Goal: Information Seeking & Learning: Learn about a topic

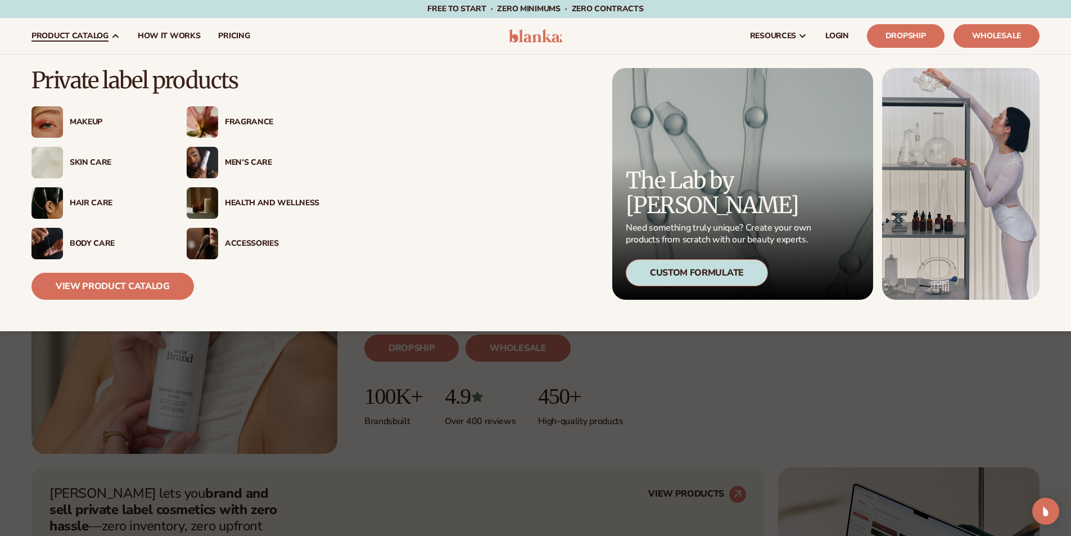
click at [94, 241] on div "Body Care" at bounding box center [117, 244] width 94 height 10
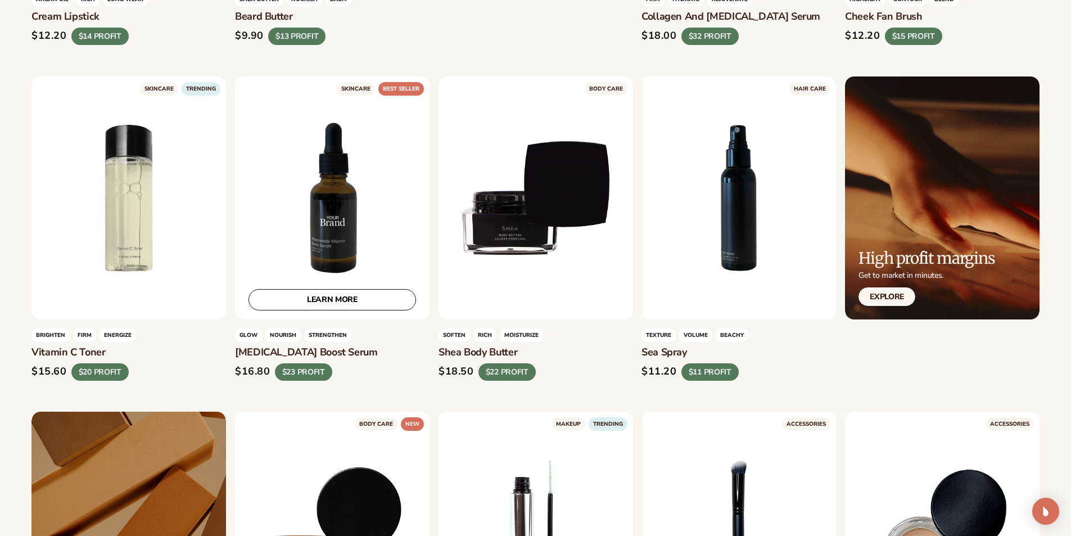
scroll to position [2023, 0]
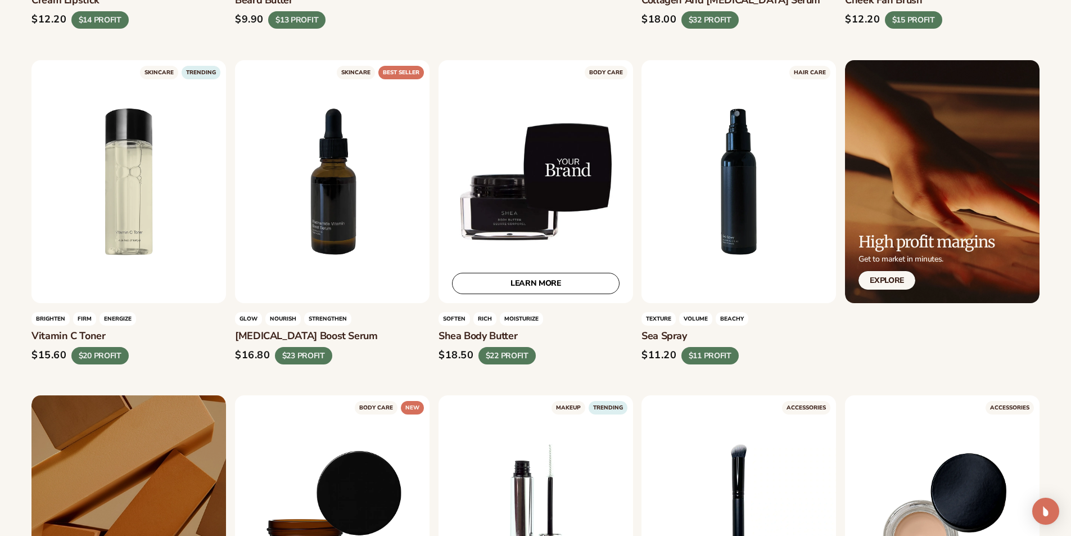
click at [535, 192] on div "LEARN MORE" at bounding box center [535, 181] width 194 height 243
click at [546, 170] on div "LEARN MORE" at bounding box center [535, 181] width 194 height 243
click at [521, 279] on link "LEARN MORE" at bounding box center [535, 283] width 167 height 21
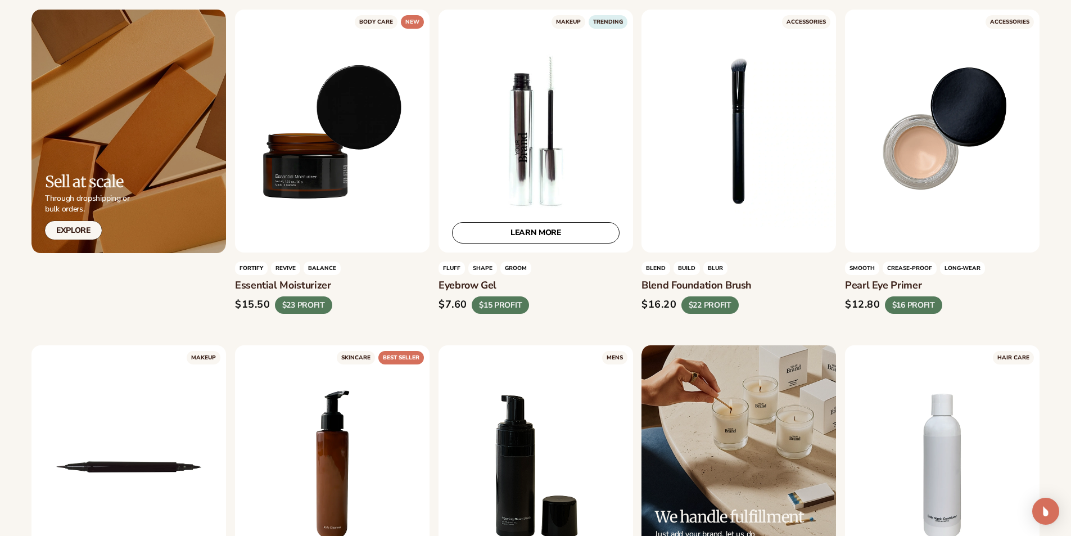
scroll to position [2473, 0]
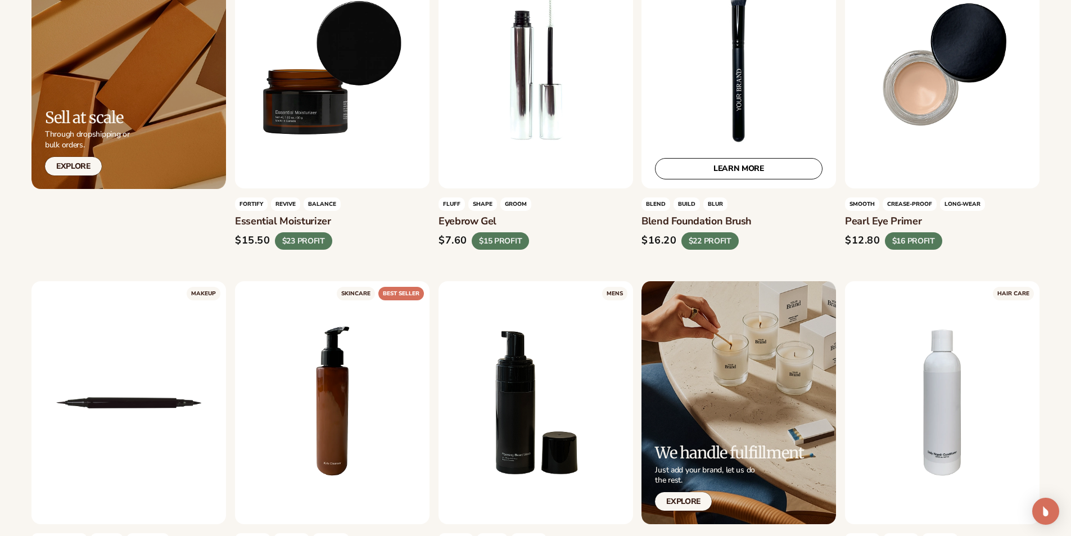
click at [737, 101] on div "LEARN MORE" at bounding box center [738, 66] width 194 height 243
click at [723, 169] on link "LEARN MORE" at bounding box center [738, 168] width 167 height 21
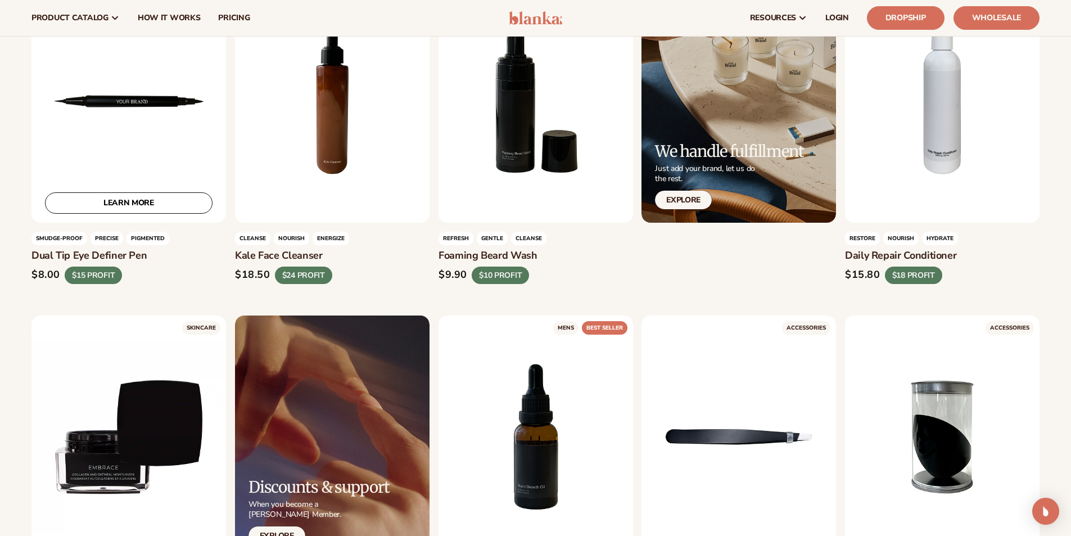
scroll to position [2754, 0]
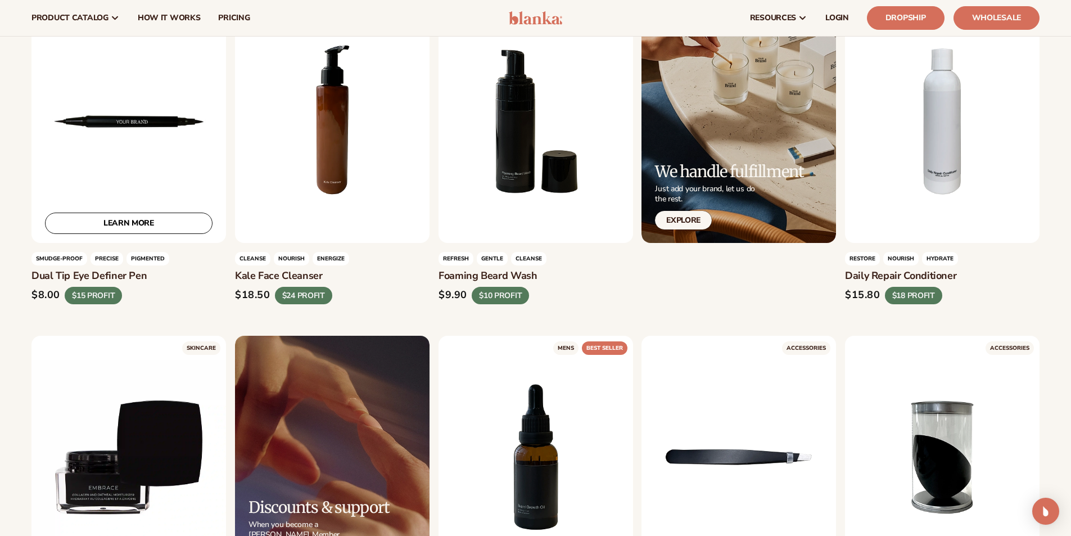
click at [121, 153] on div "LEARN MORE" at bounding box center [128, 121] width 194 height 243
click at [140, 119] on div "LEARN MORE" at bounding box center [128, 121] width 194 height 243
